Goal: Information Seeking & Learning: Learn about a topic

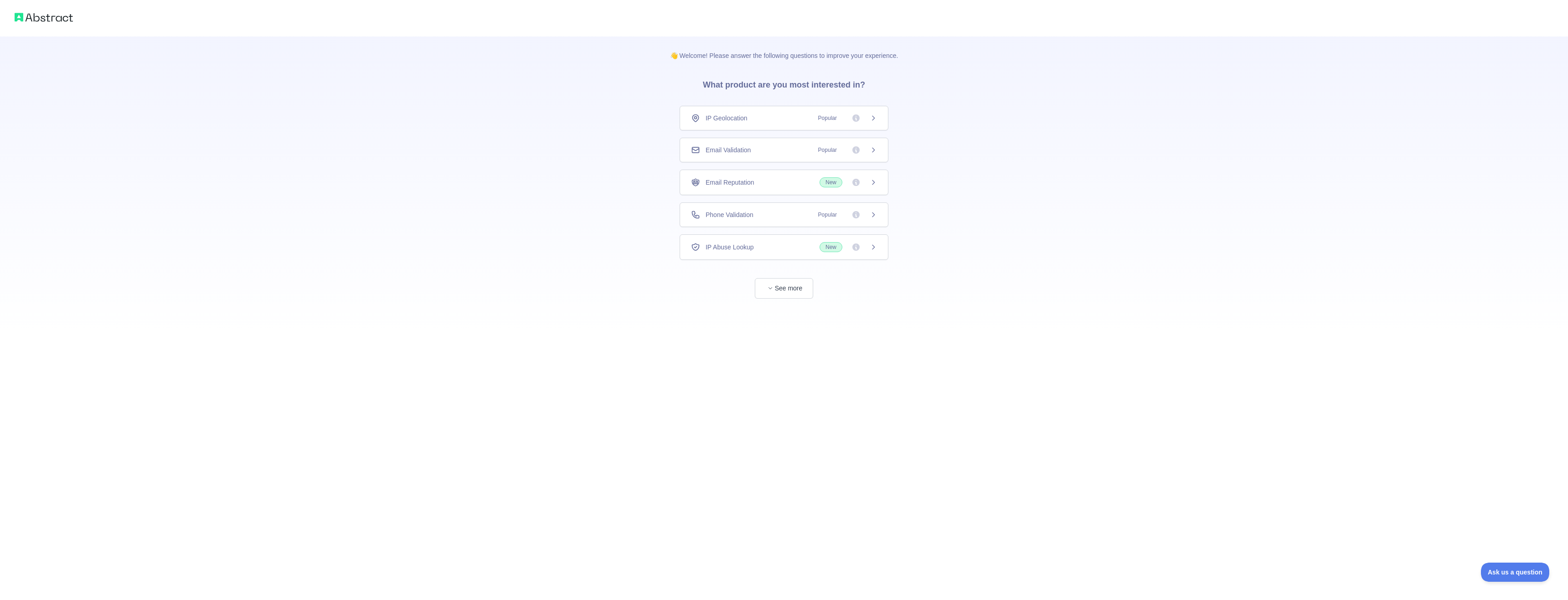
click at [878, 124] on div "IP Geolocation Popular" at bounding box center [784, 118] width 209 height 25
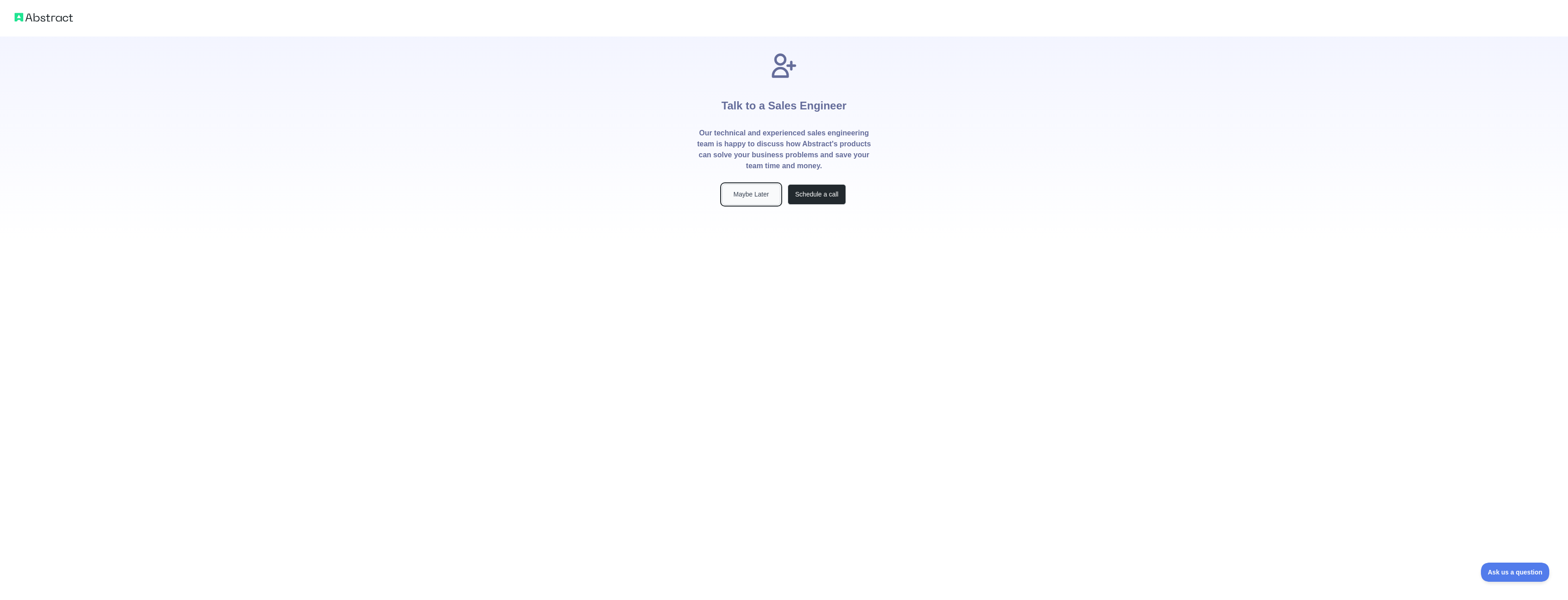
click at [744, 196] on button "Maybe Later" at bounding box center [751, 194] width 58 height 20
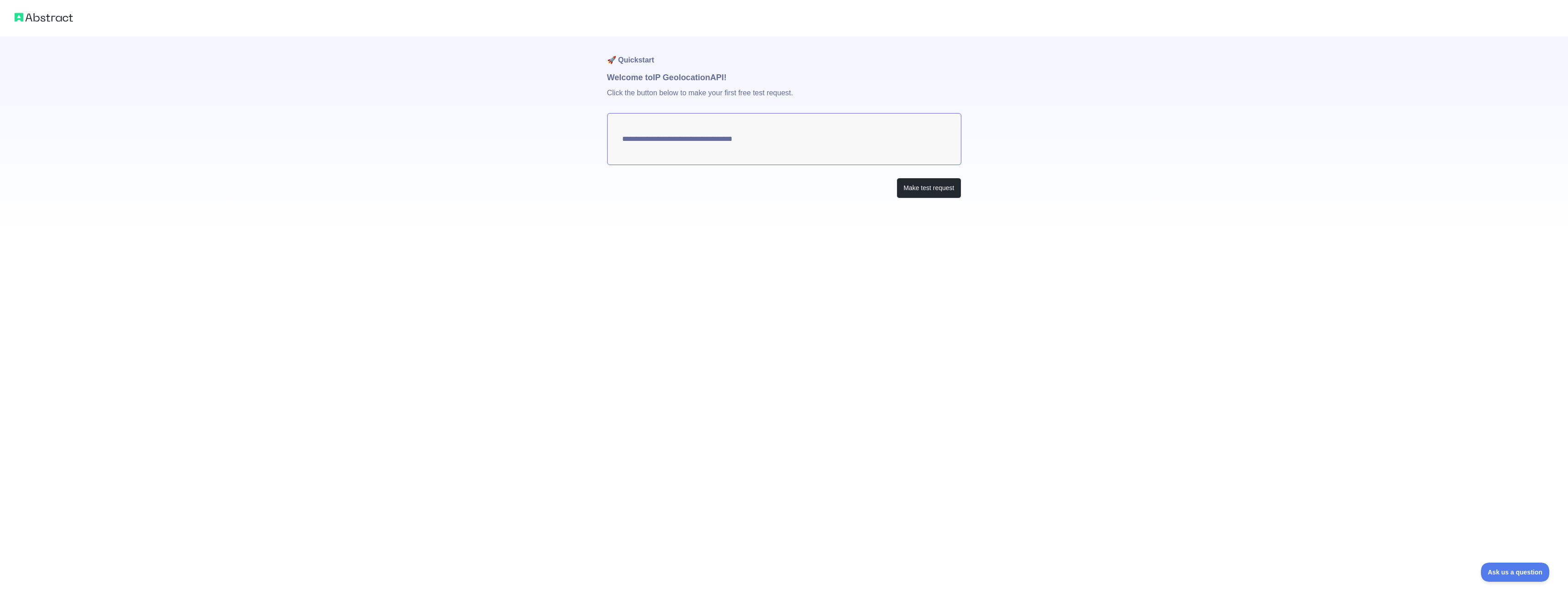
type textarea "**********"
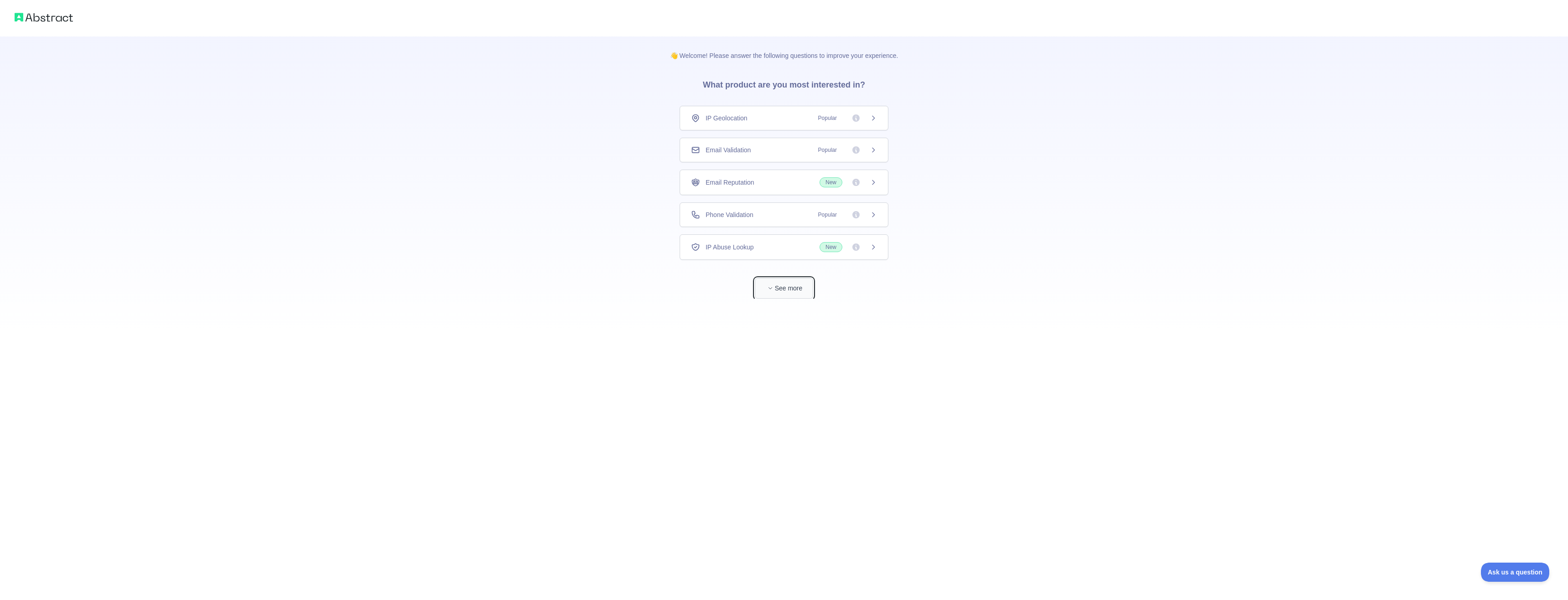
click at [791, 294] on button "See more" at bounding box center [784, 288] width 58 height 20
click at [62, 18] on img at bounding box center [43, 17] width 58 height 13
click at [59, 16] on img at bounding box center [43, 17] width 58 height 13
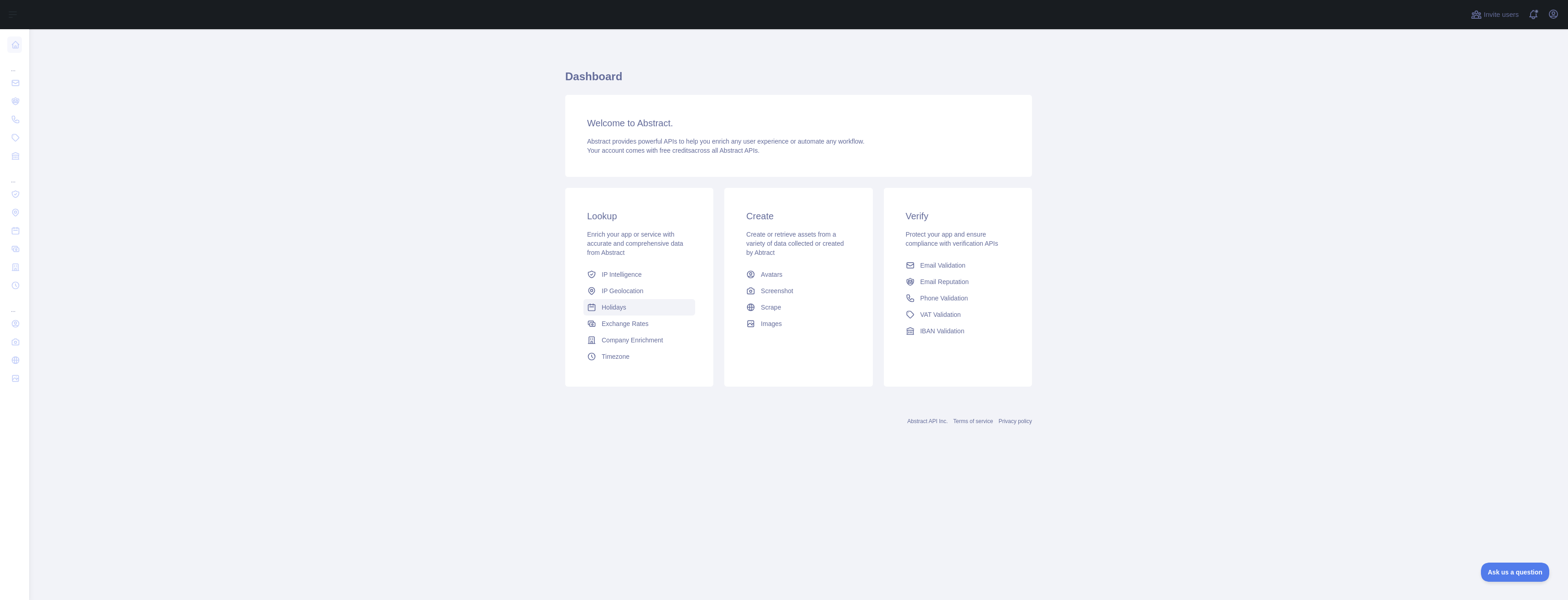
click at [598, 305] on link "Holidays" at bounding box center [639, 308] width 112 height 16
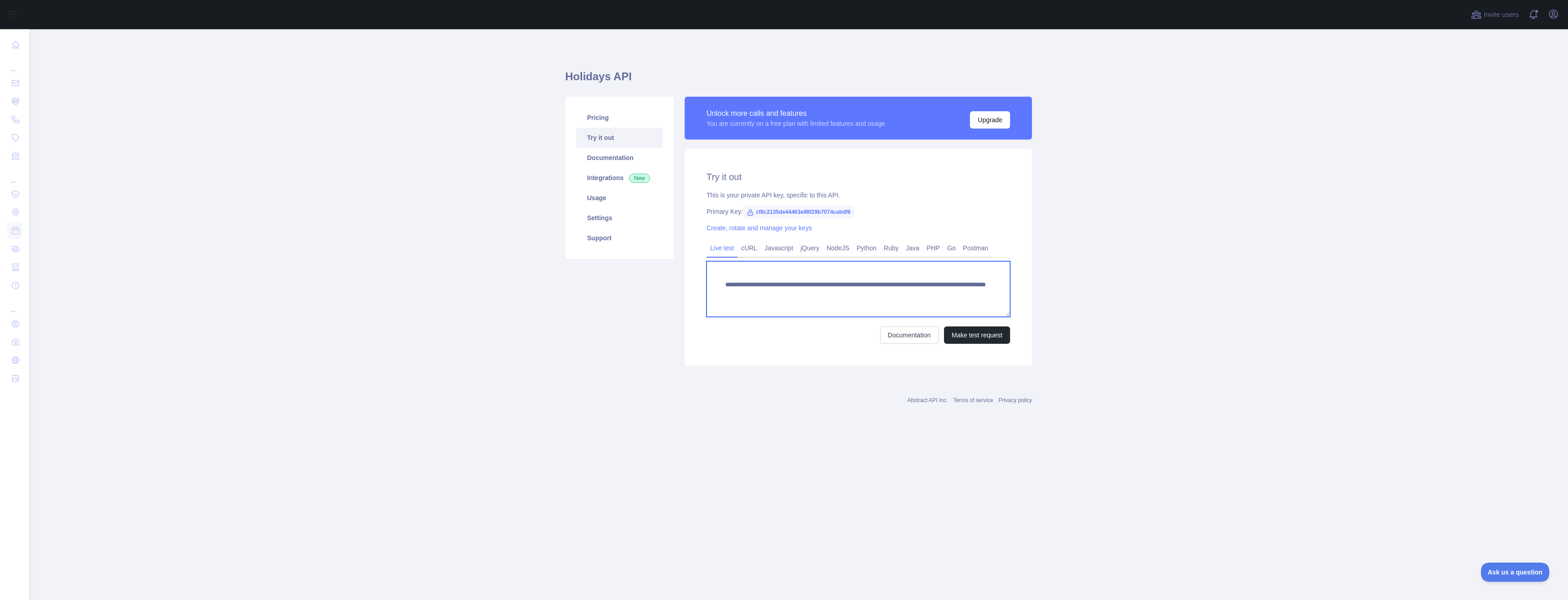
drag, startPoint x: 722, startPoint y: 282, endPoint x: 1022, endPoint y: 296, distance: 300.3
click at [1022, 296] on div "**********" at bounding box center [858, 257] width 348 height 217
click at [613, 120] on link "Pricing" at bounding box center [619, 118] width 87 height 20
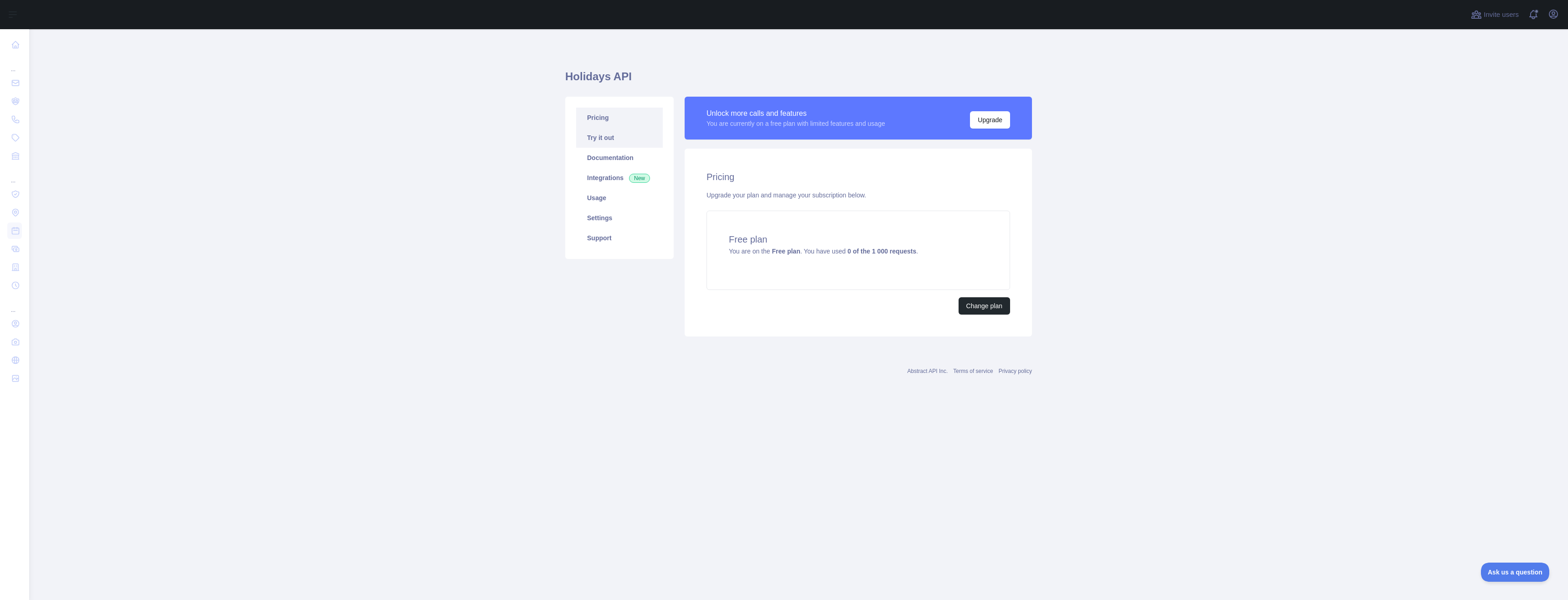
click at [611, 134] on link "Try it out" at bounding box center [619, 138] width 87 height 20
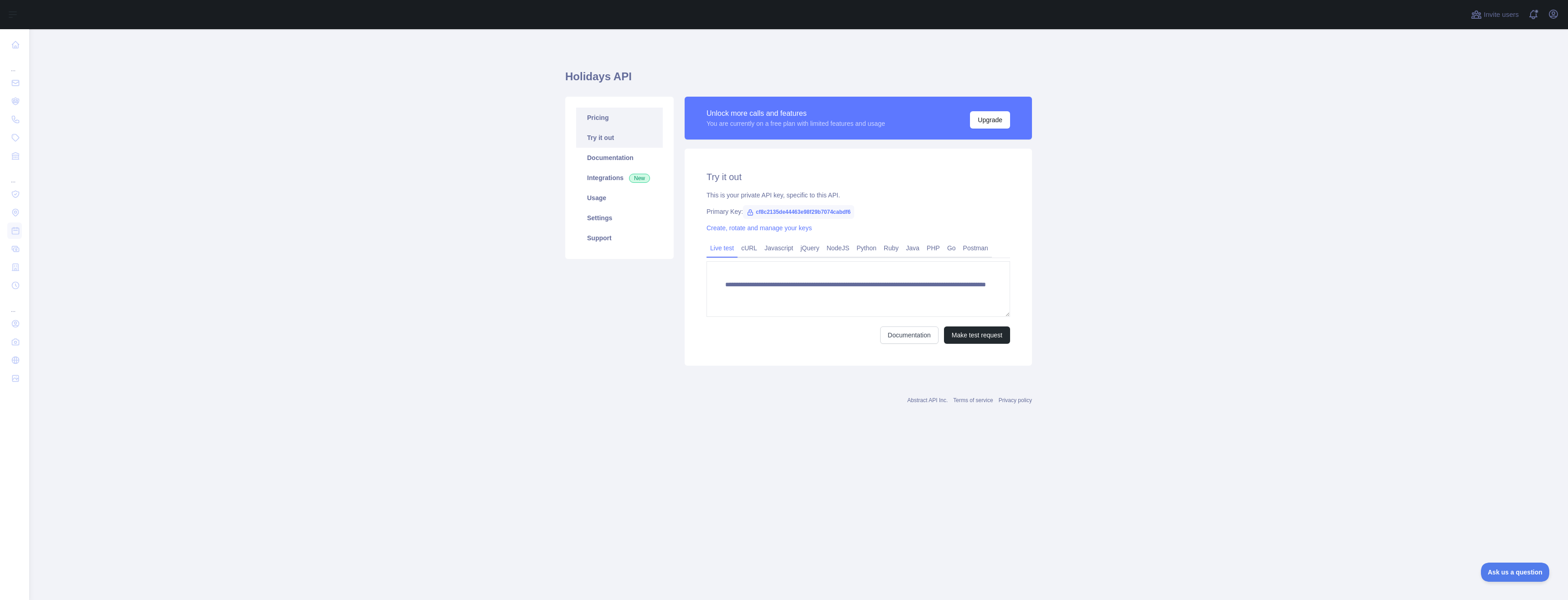
click at [609, 116] on link "Pricing" at bounding box center [619, 118] width 87 height 20
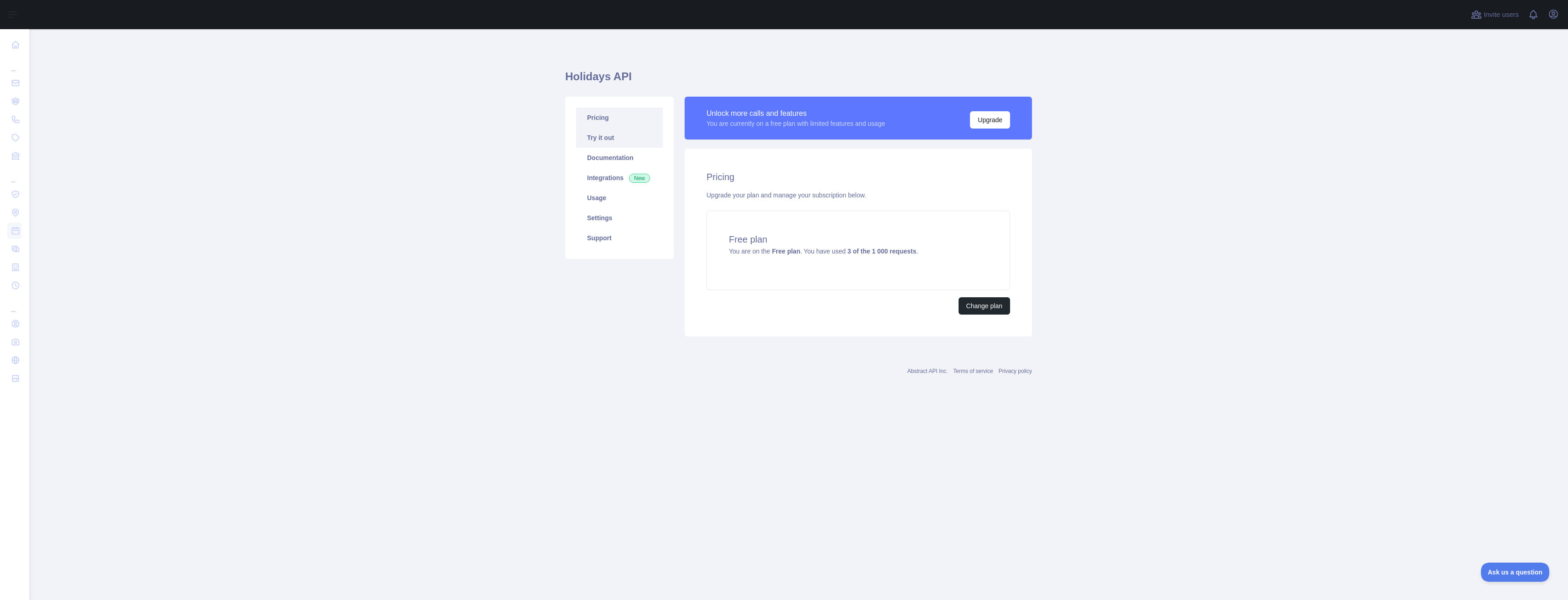
click at [617, 137] on link "Try it out" at bounding box center [619, 138] width 87 height 20
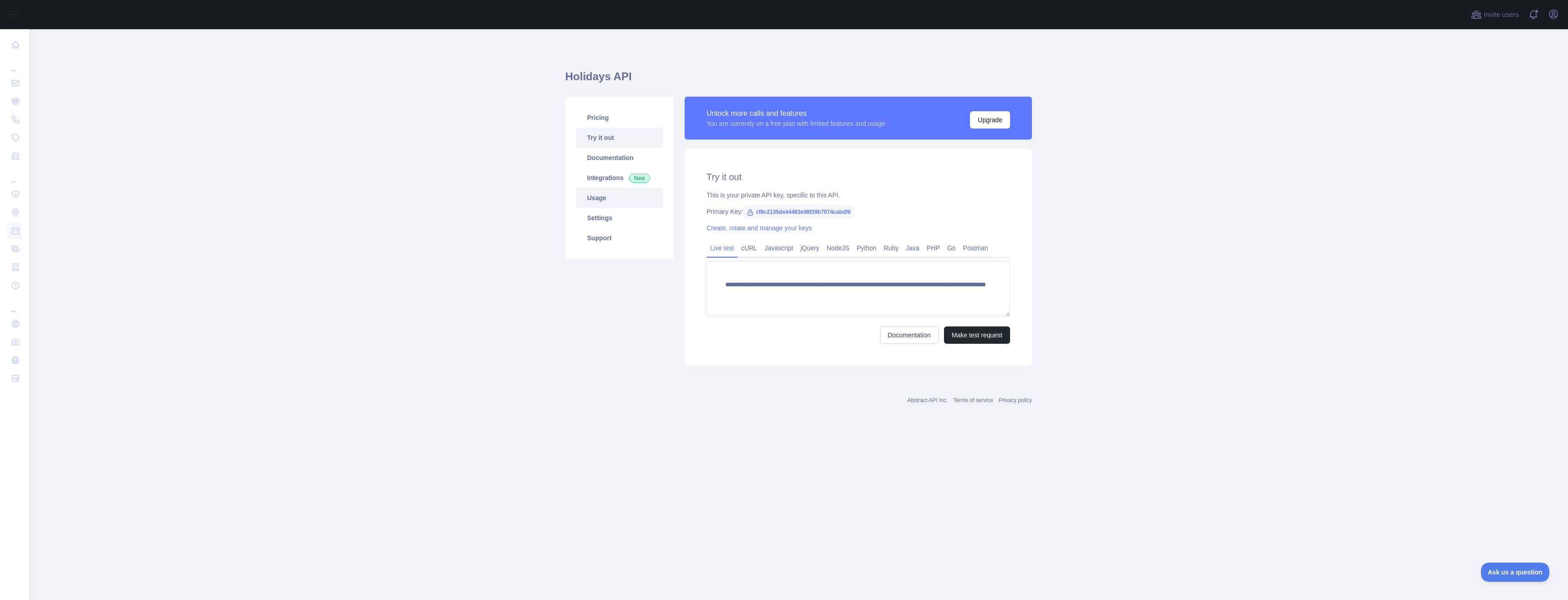
click at [615, 201] on link "Usage" at bounding box center [619, 198] width 87 height 20
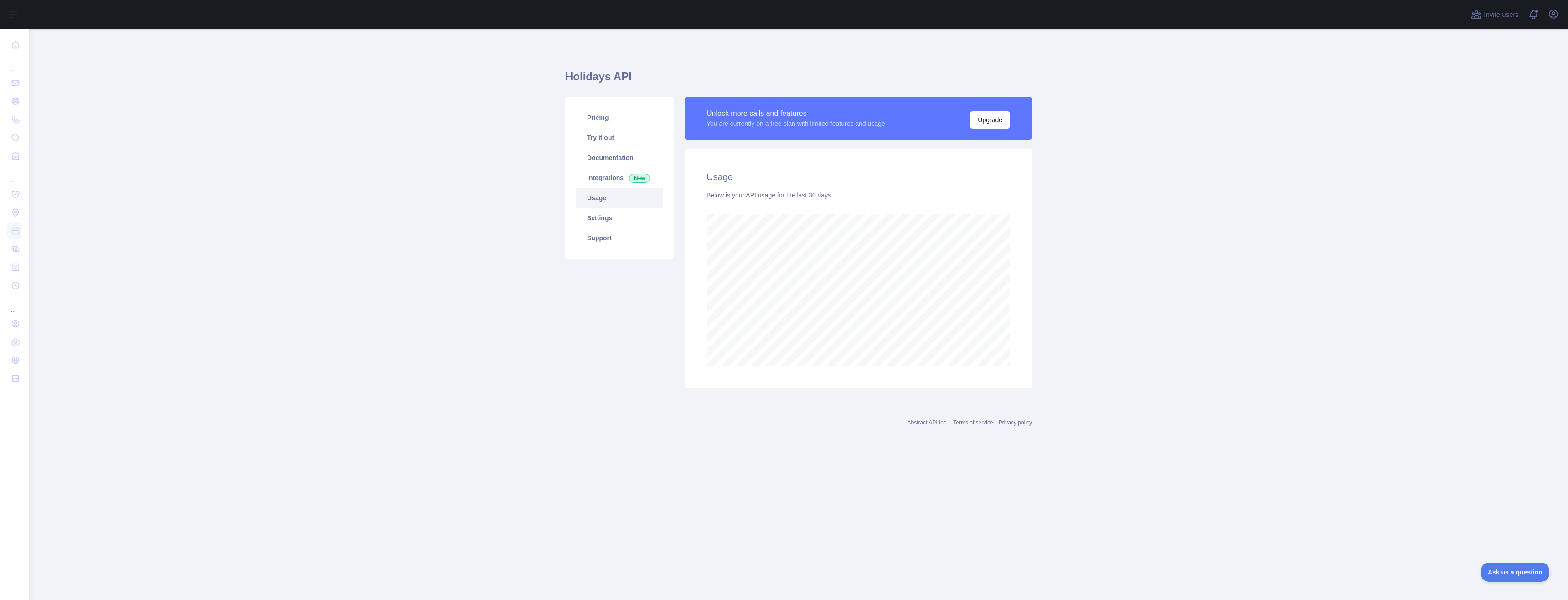
scroll to position [571, 1539]
click at [601, 220] on link "Settings" at bounding box center [619, 218] width 87 height 20
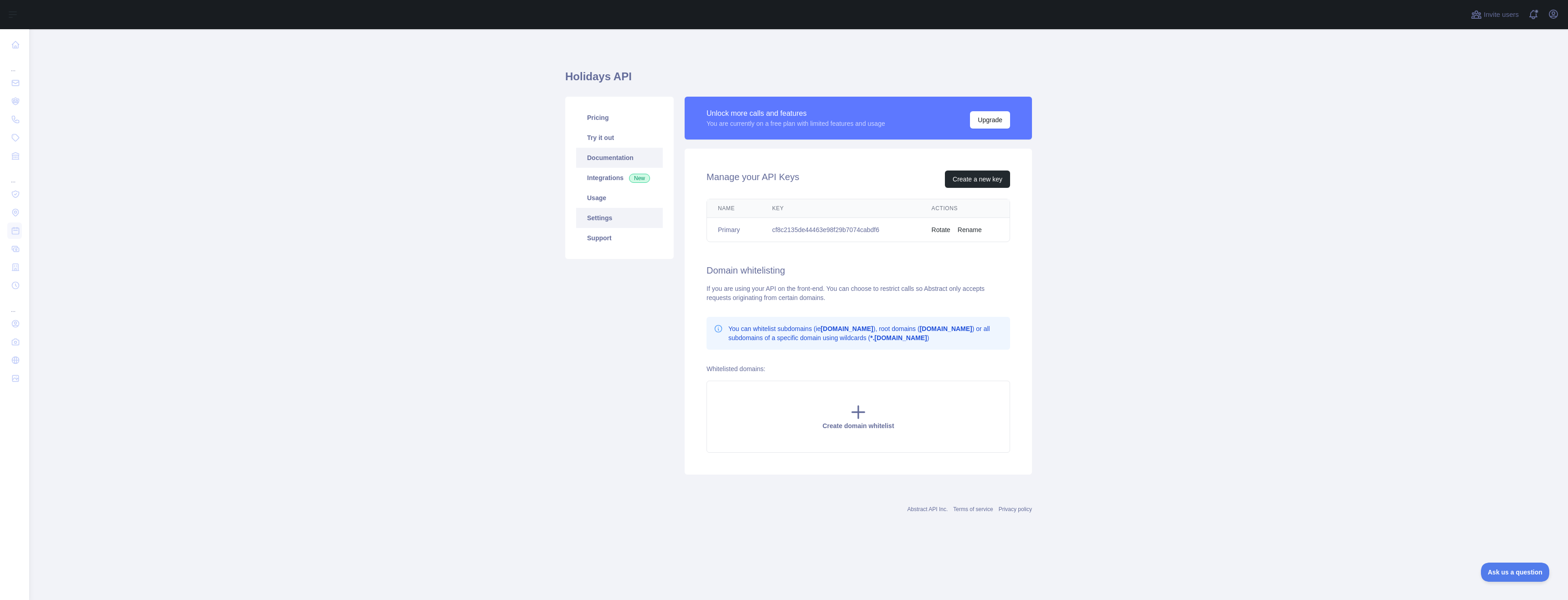
click at [590, 154] on link "Documentation" at bounding box center [619, 158] width 87 height 20
